Goal: Find specific page/section: Find specific page/section

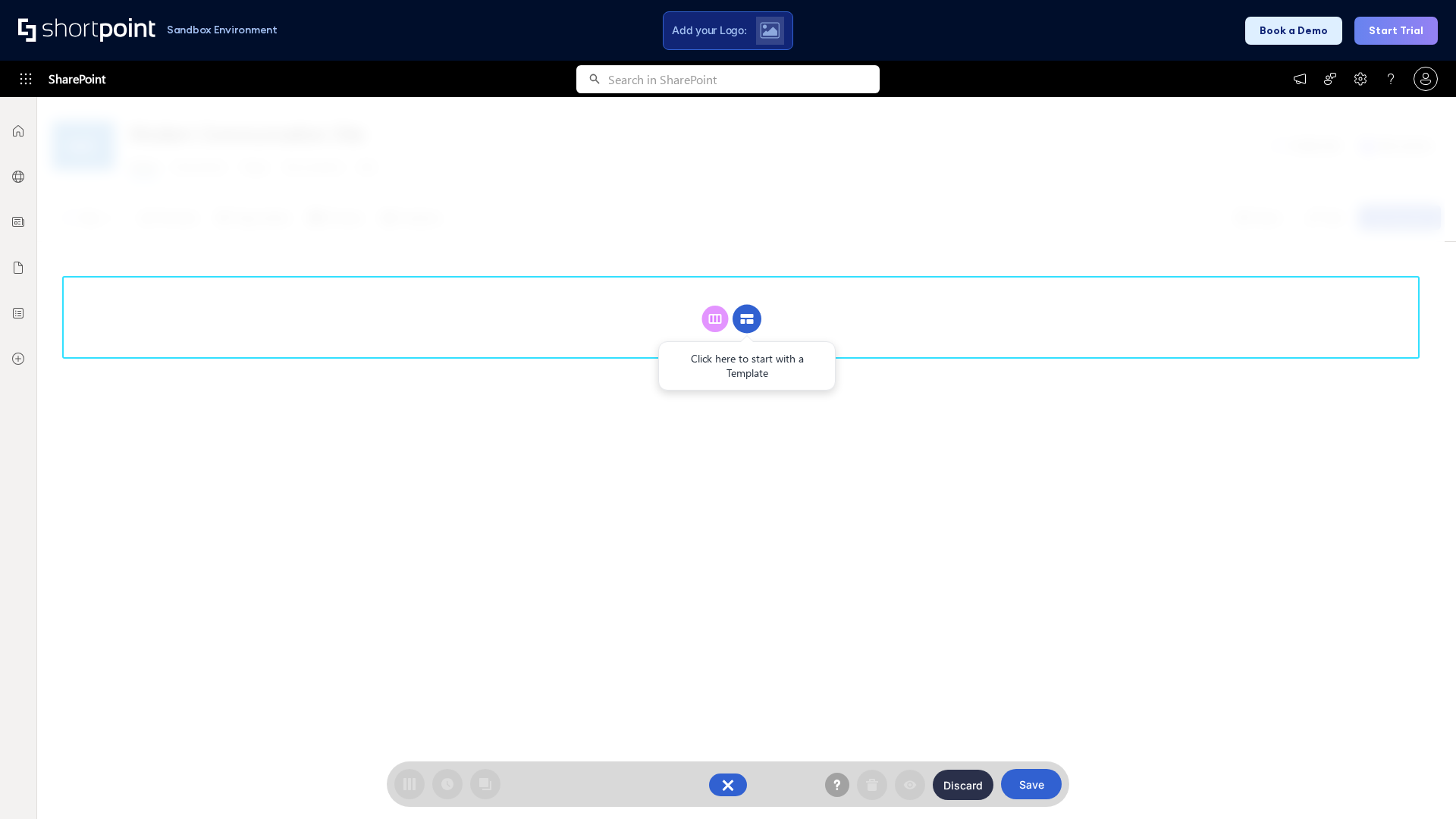
click at [747, 305] on circle at bounding box center [747, 319] width 29 height 29
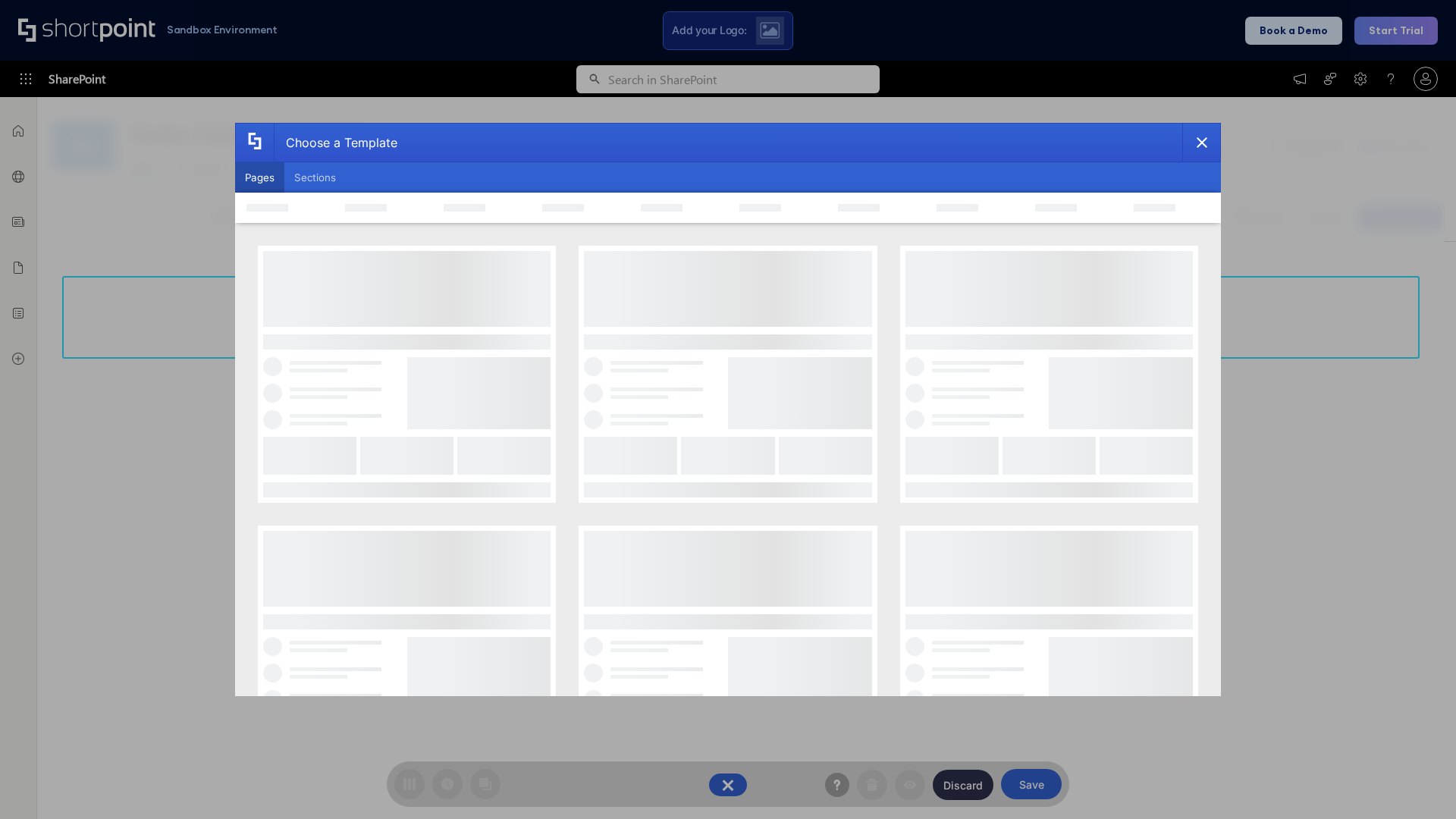
scroll to position [208, 0]
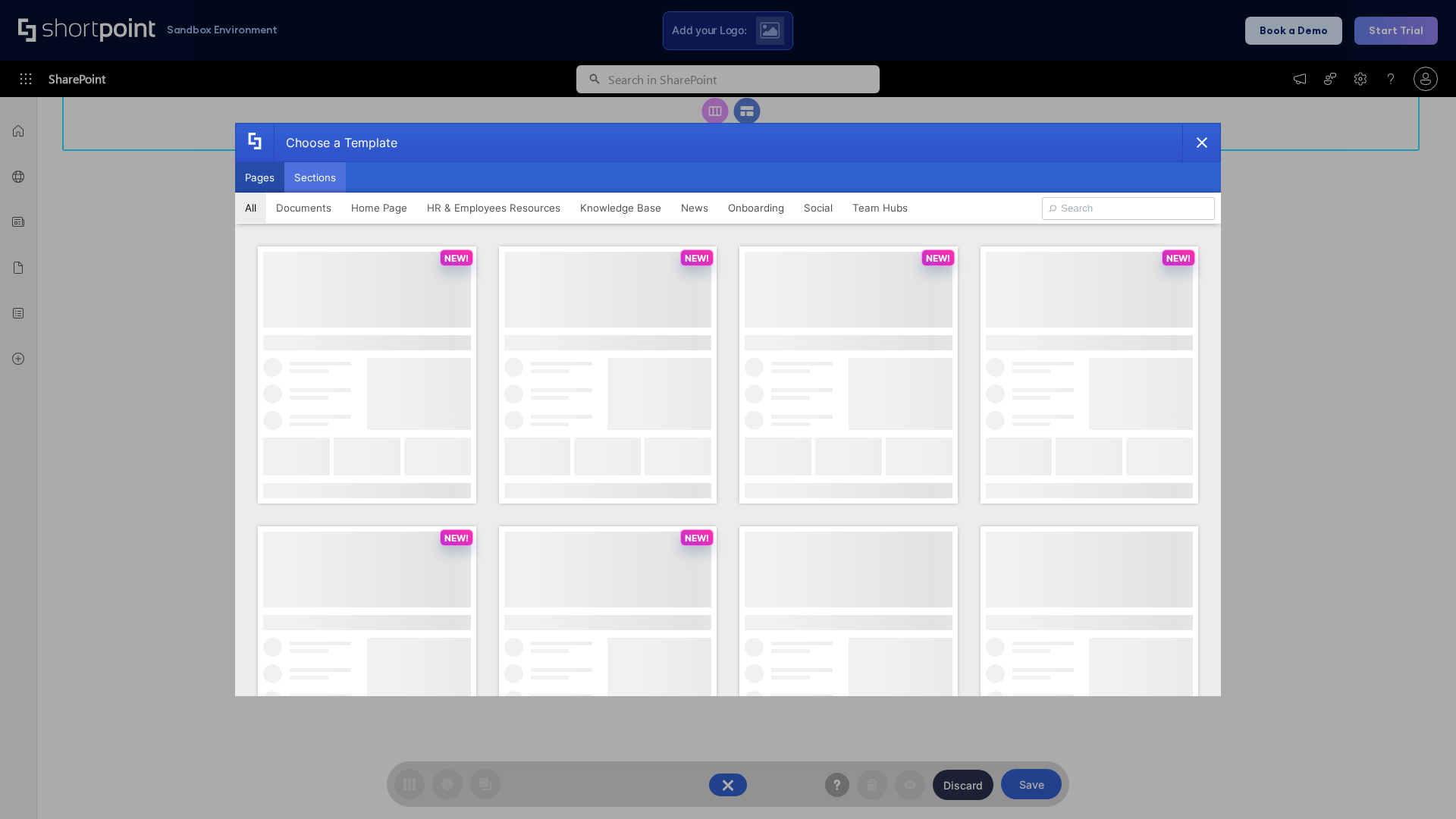
click at [315, 178] on button "Sections" at bounding box center [315, 177] width 62 height 30
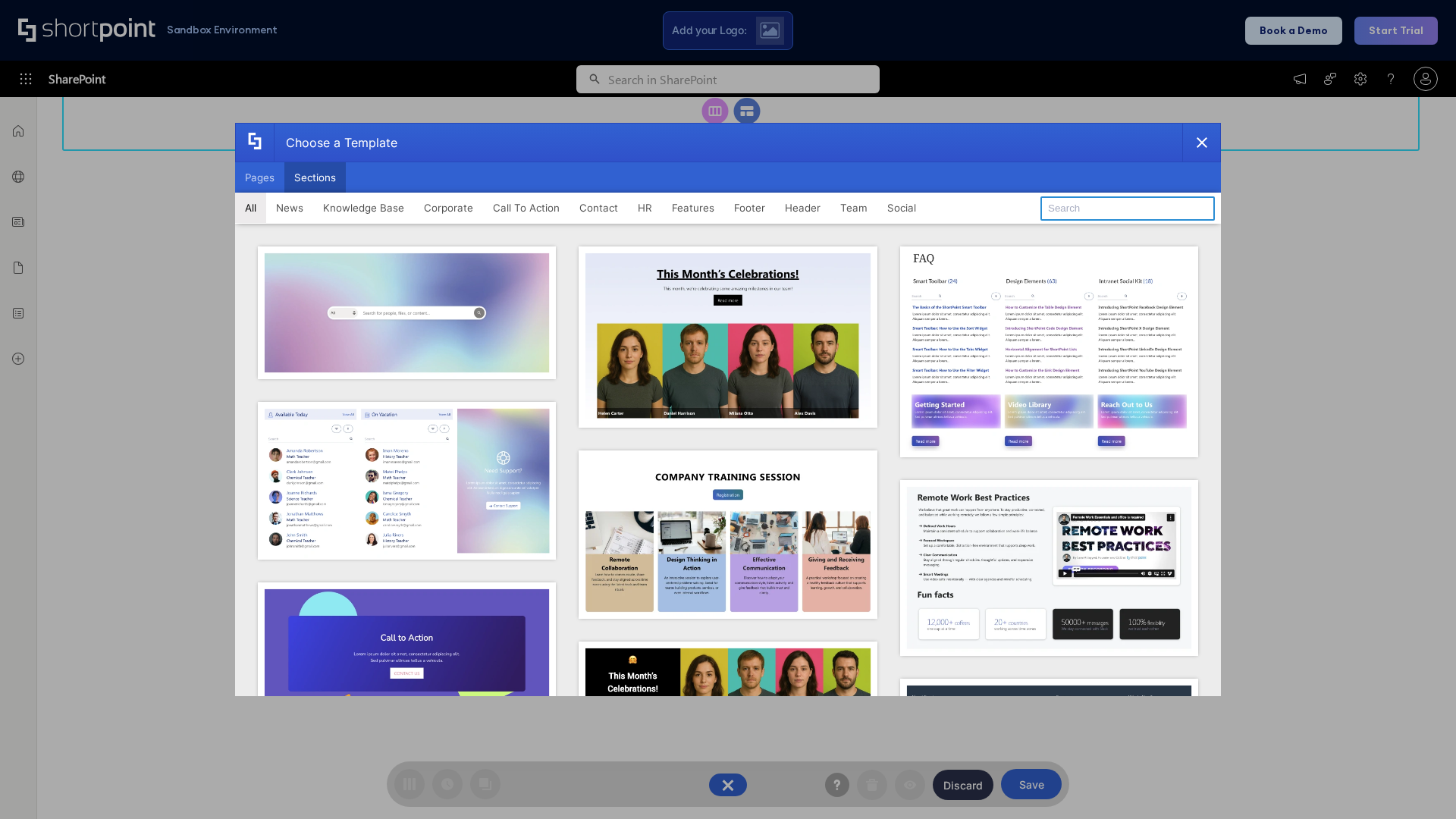
type input "Team Dashboard 1"
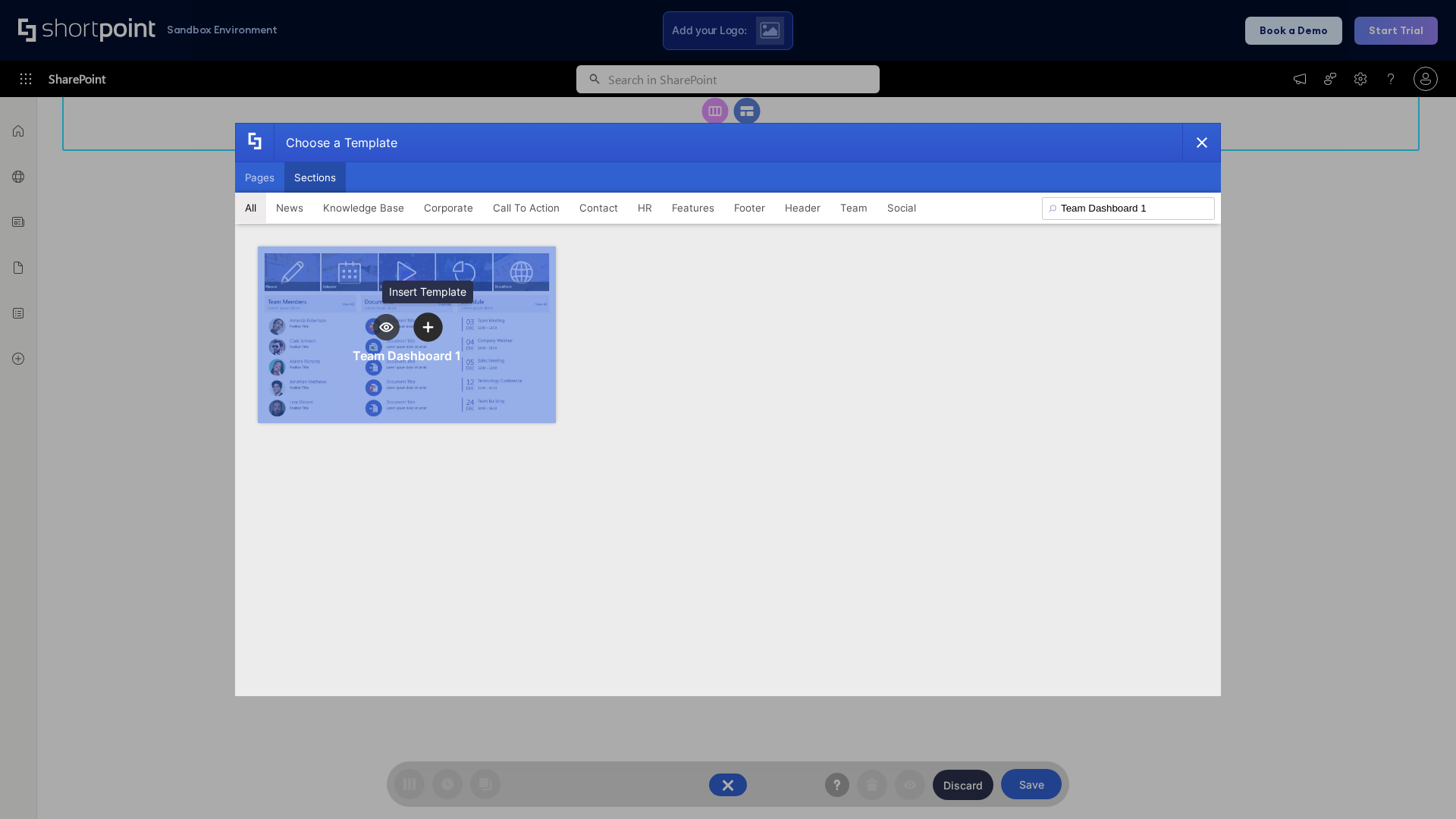
click at [427, 327] on icon "template selector" at bounding box center [427, 326] width 10 height 10
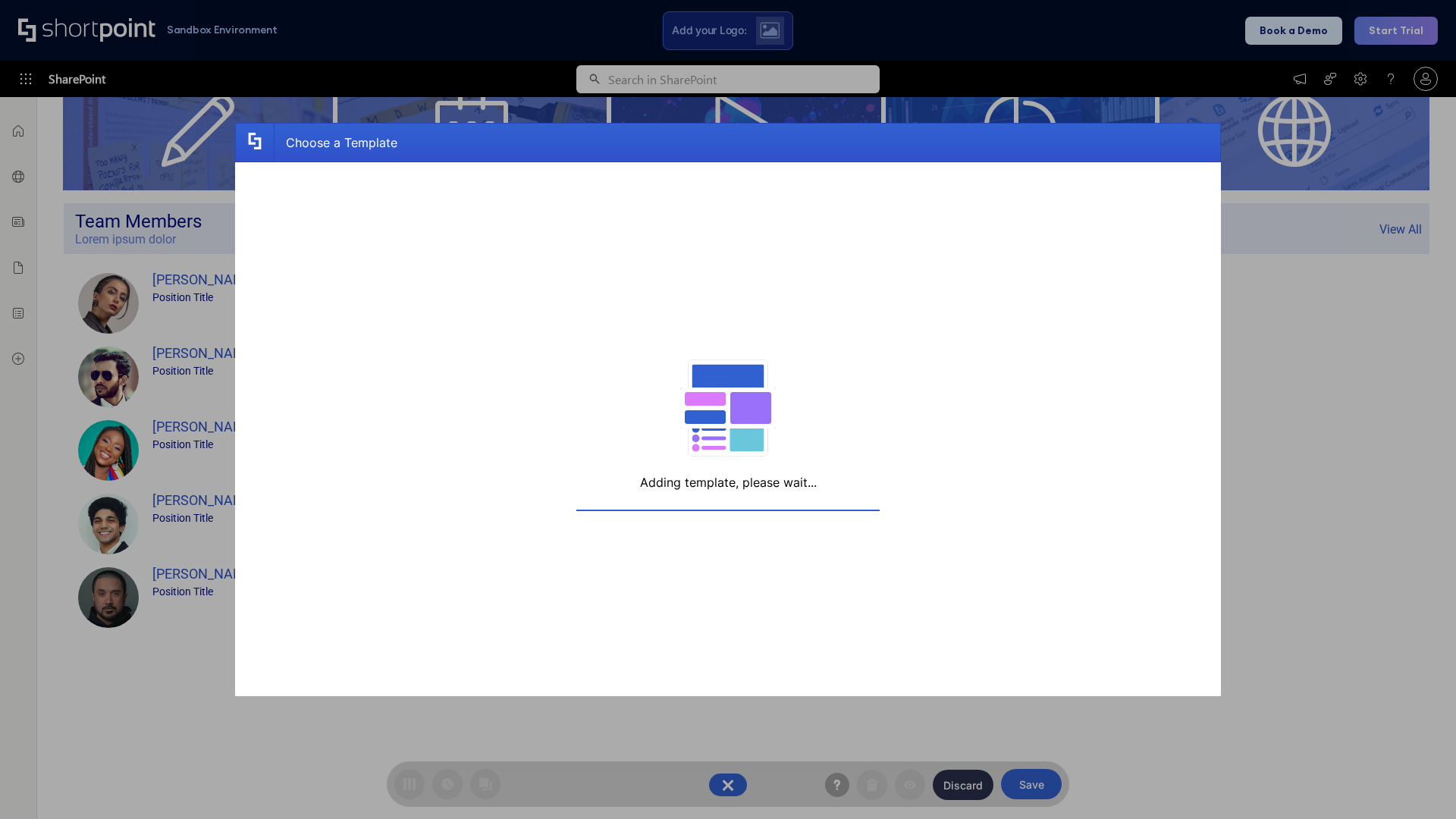
scroll to position [242, 0]
